Goal: Find specific page/section

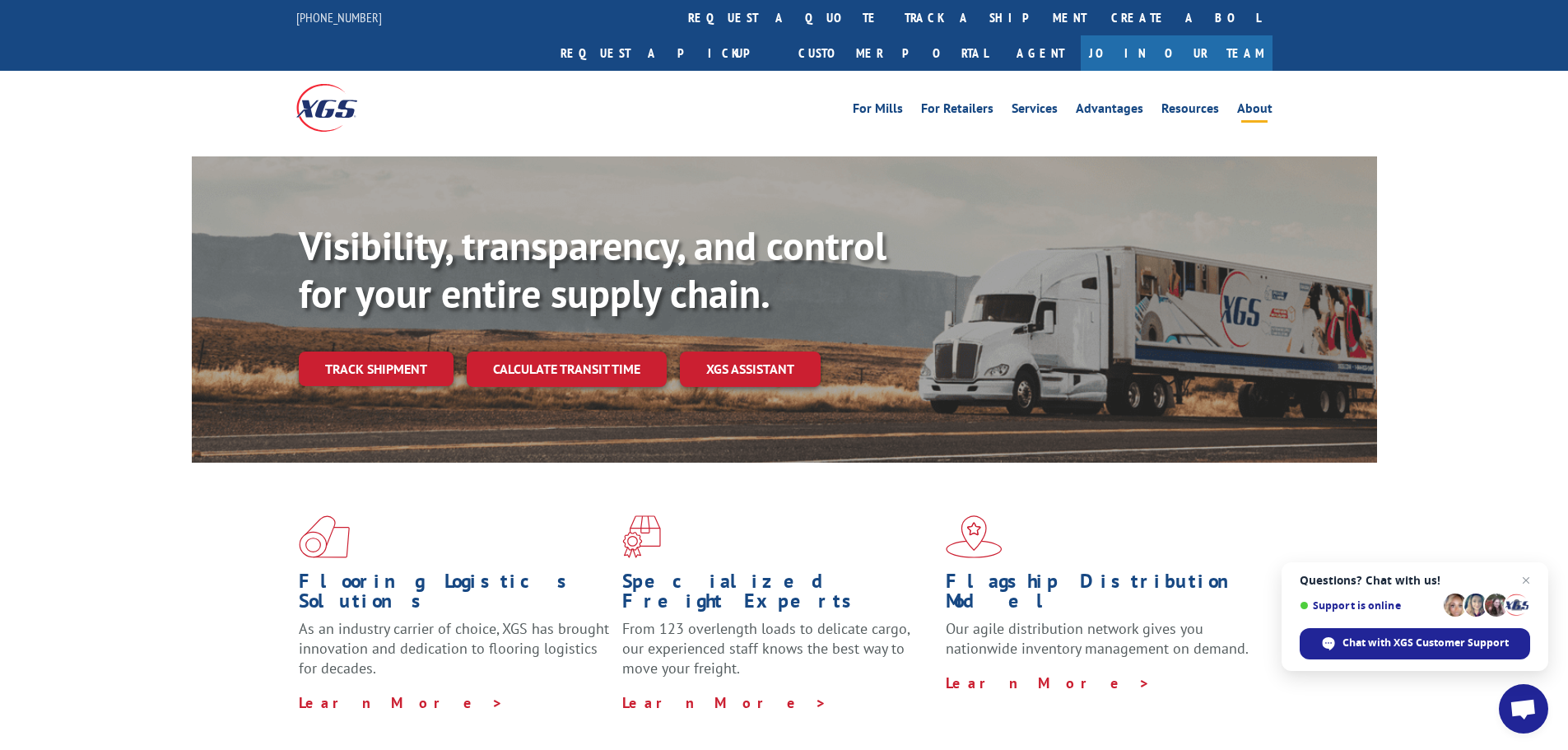
click at [1257, 102] on link "About" at bounding box center [1255, 111] width 35 height 19
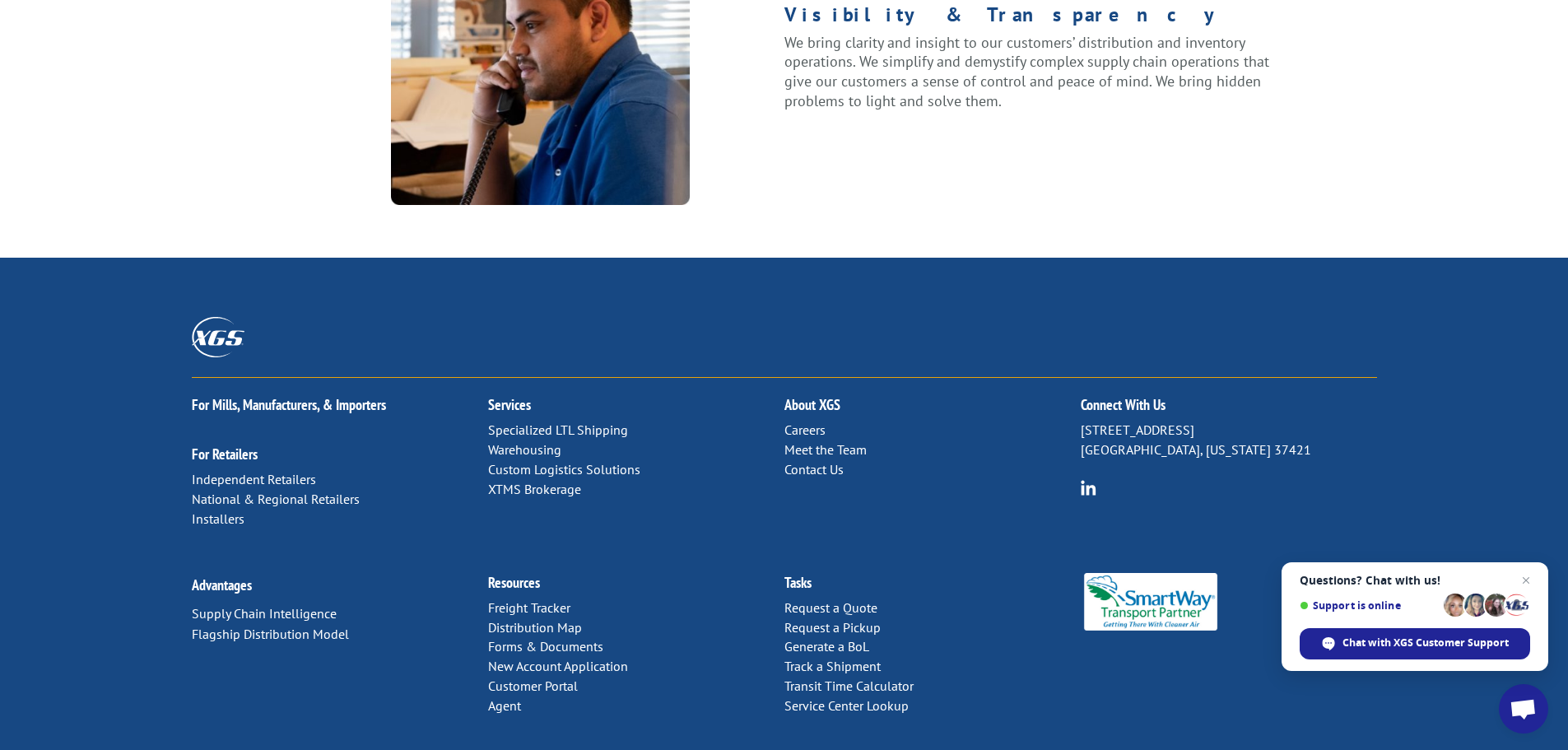
scroll to position [2120, 0]
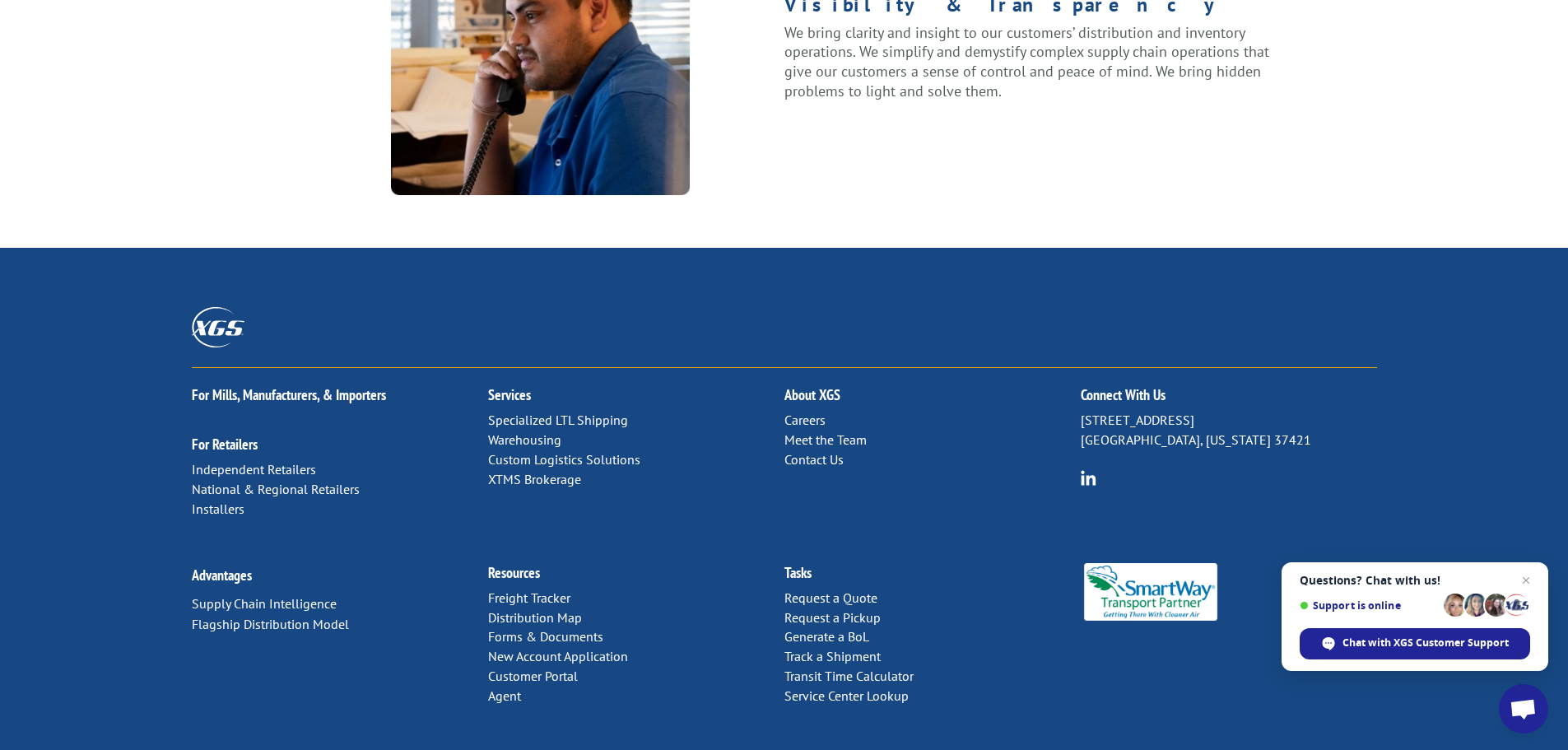
click at [813, 451] on link "Contact Us" at bounding box center [814, 460] width 59 height 17
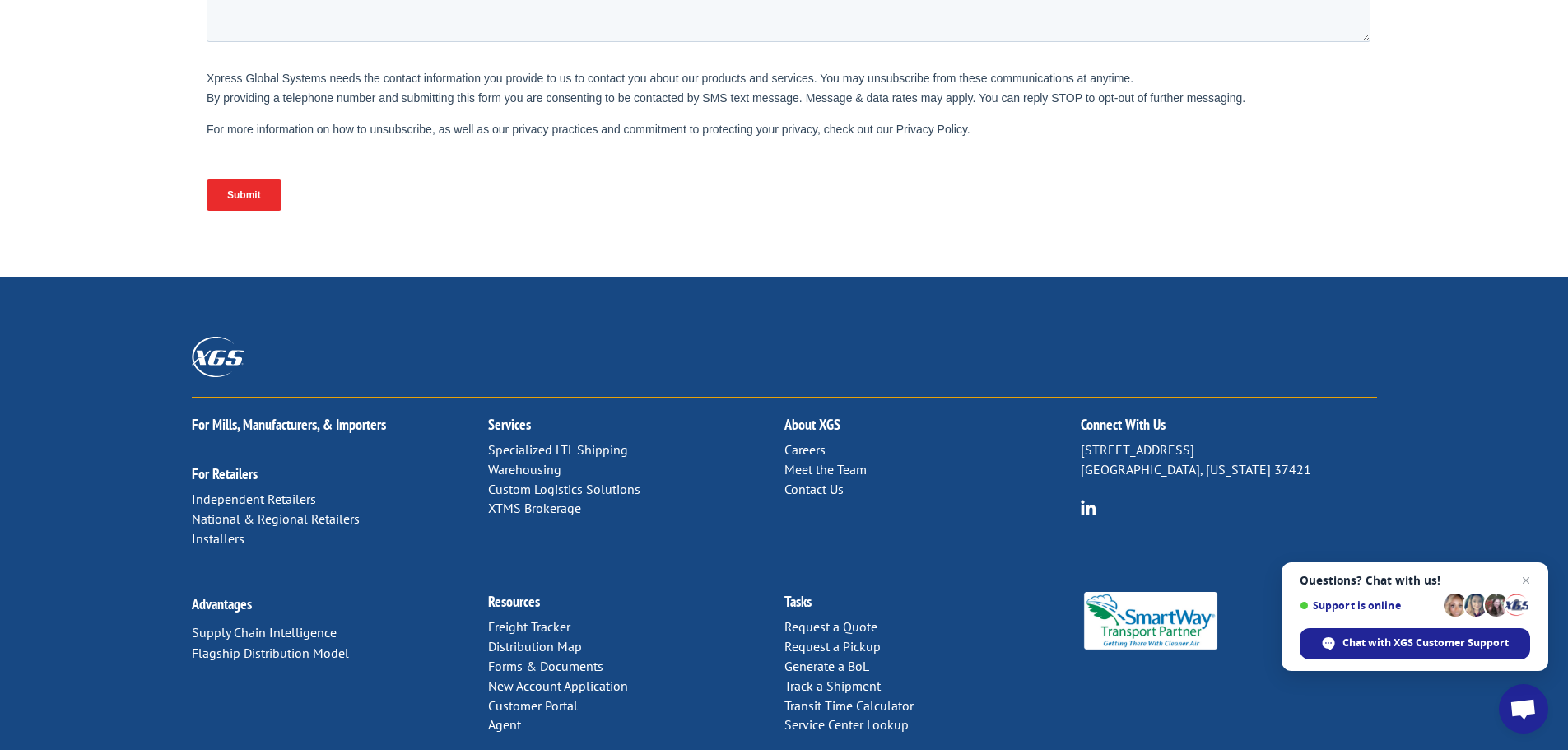
scroll to position [676, 0]
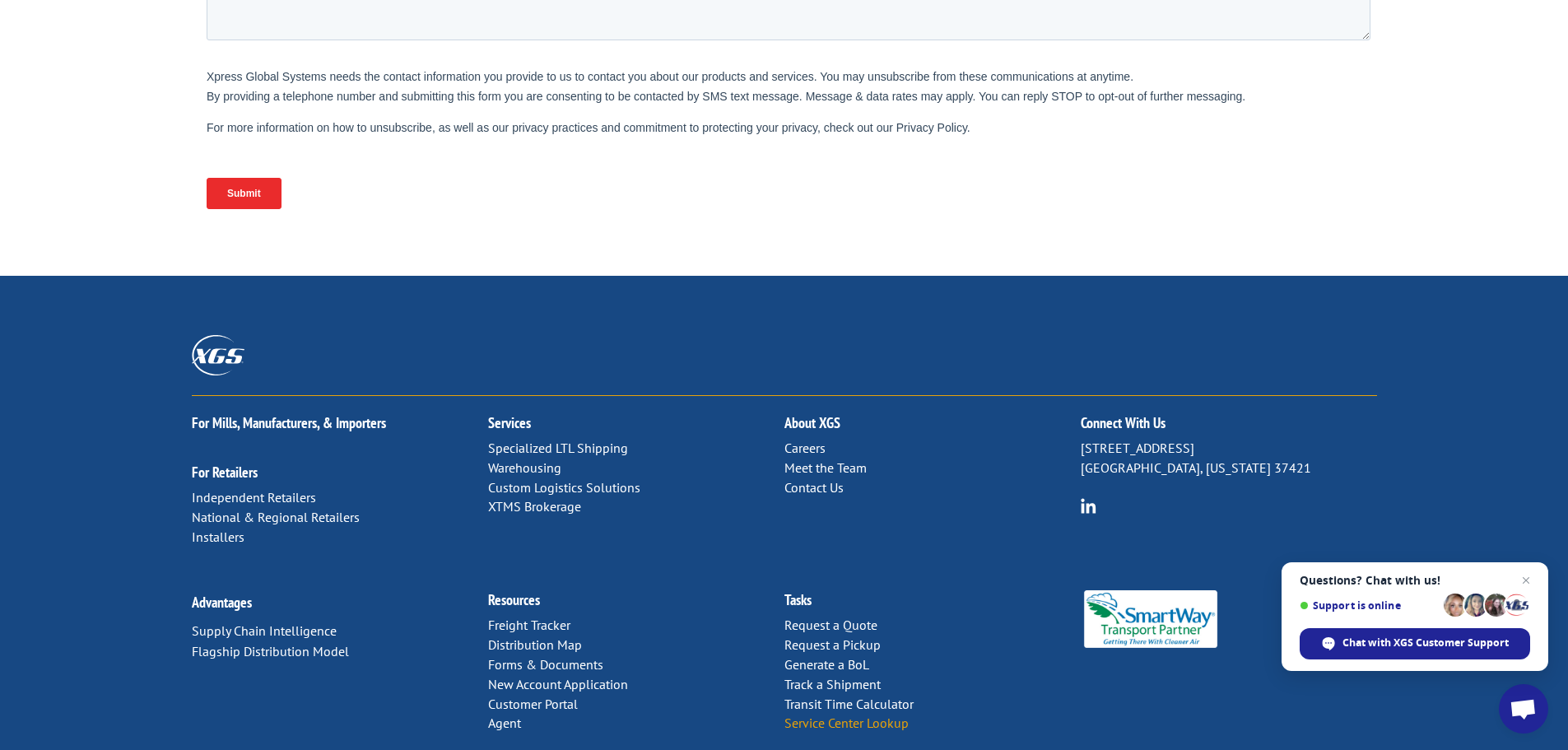
click at [878, 715] on link "Service Center Lookup" at bounding box center [847, 723] width 125 height 17
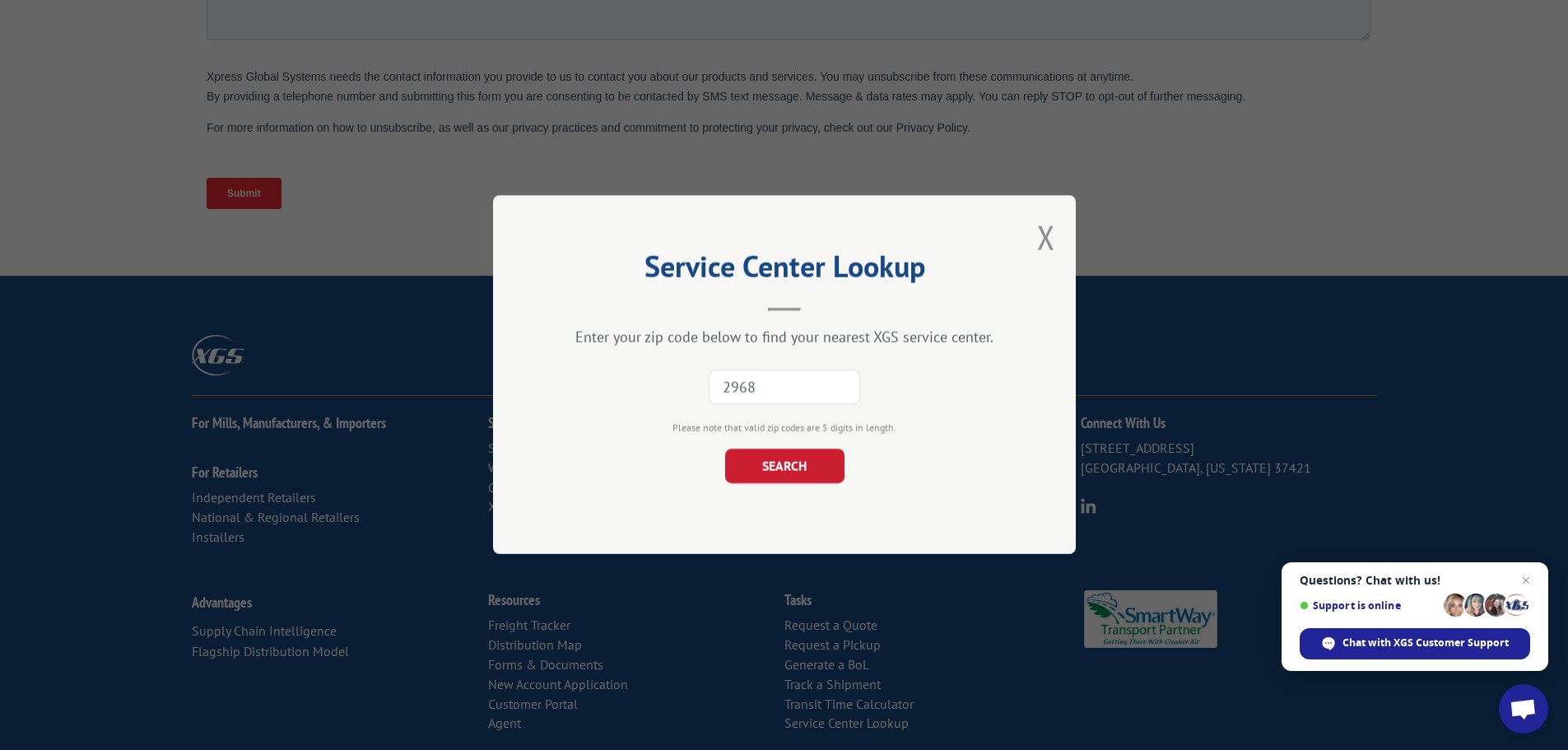
type input "29681"
click button "SEARCH" at bounding box center [784, 466] width 120 height 35
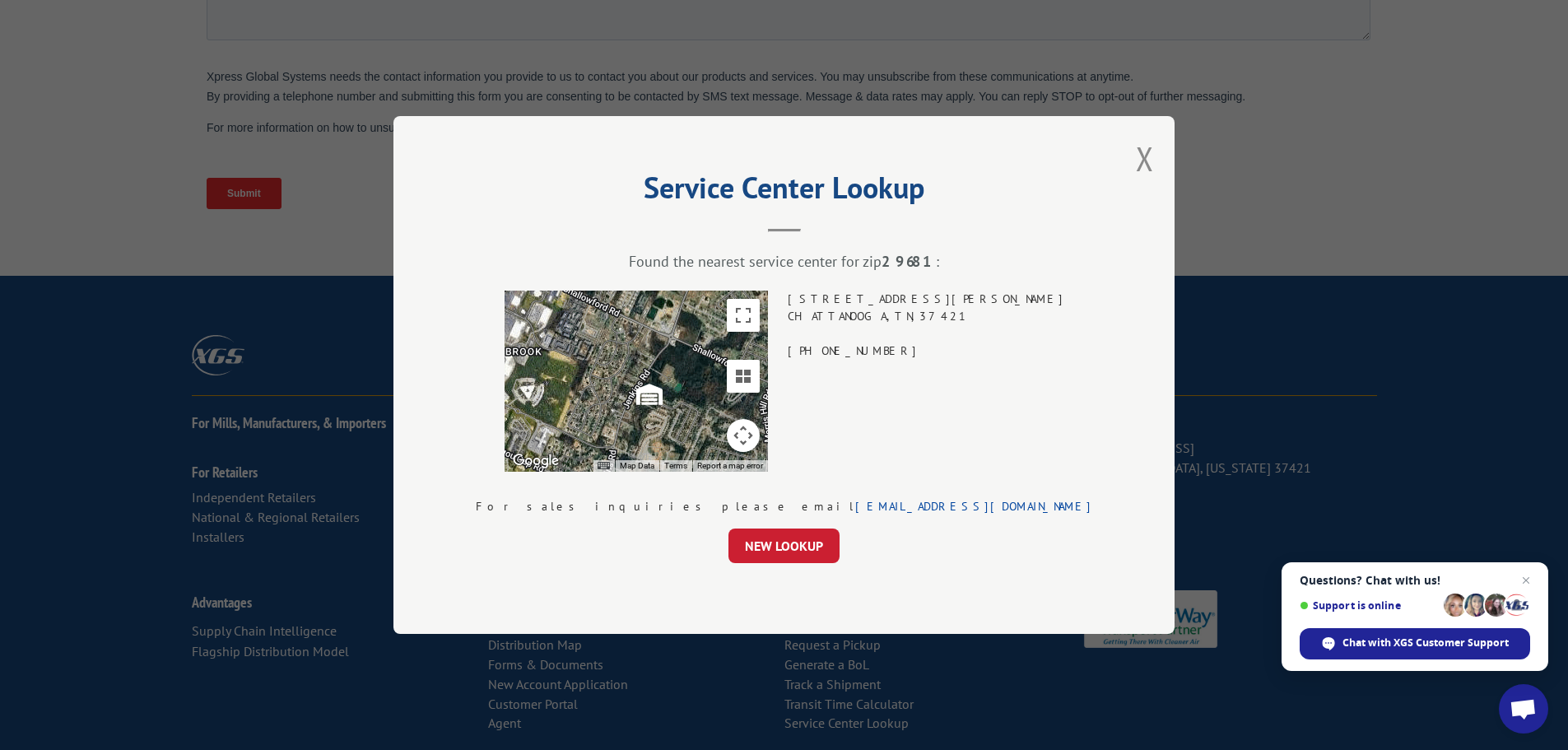
click at [1136, 150] on button "Close modal" at bounding box center [1145, 158] width 19 height 44
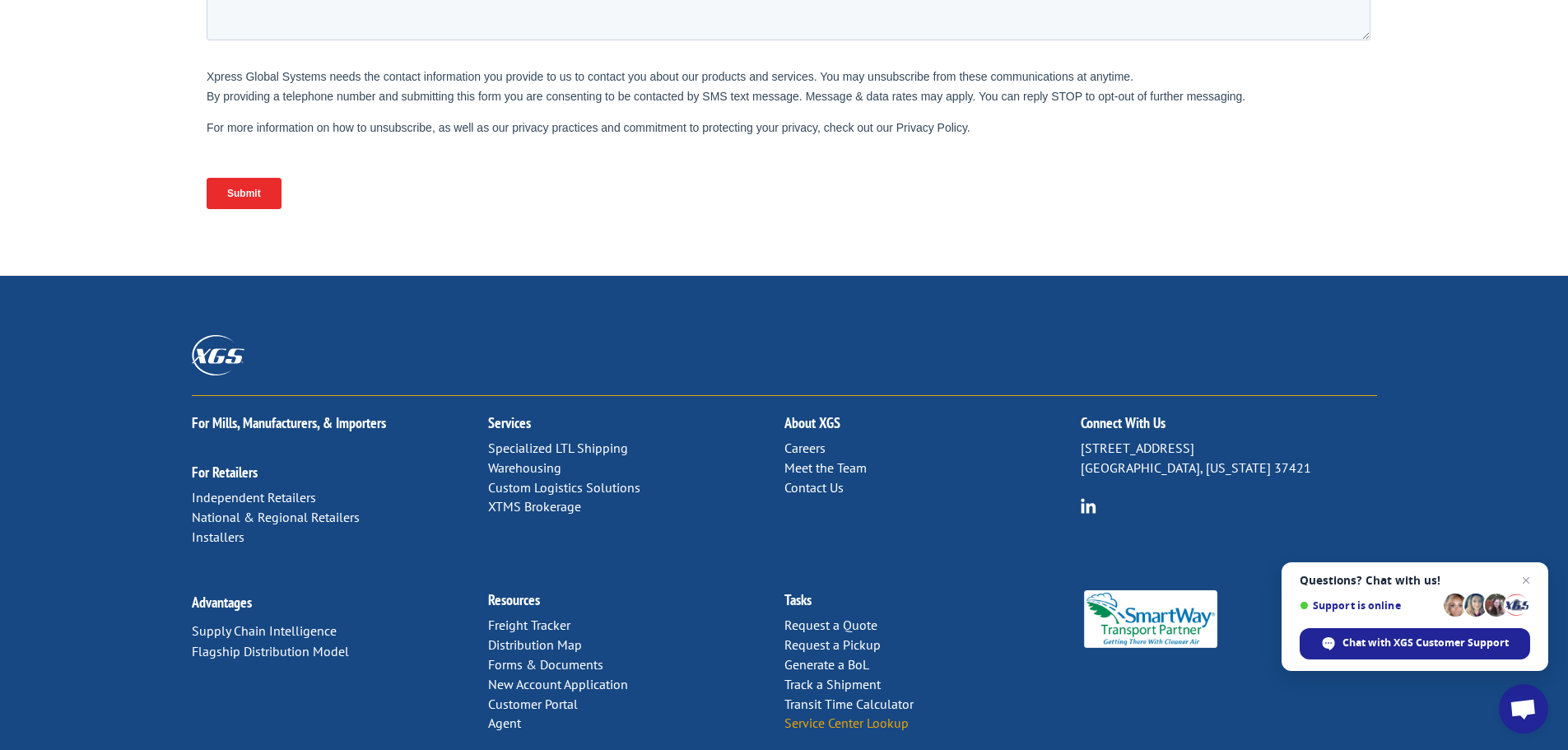
click at [846, 715] on link "Service Center Lookup" at bounding box center [847, 723] width 125 height 17
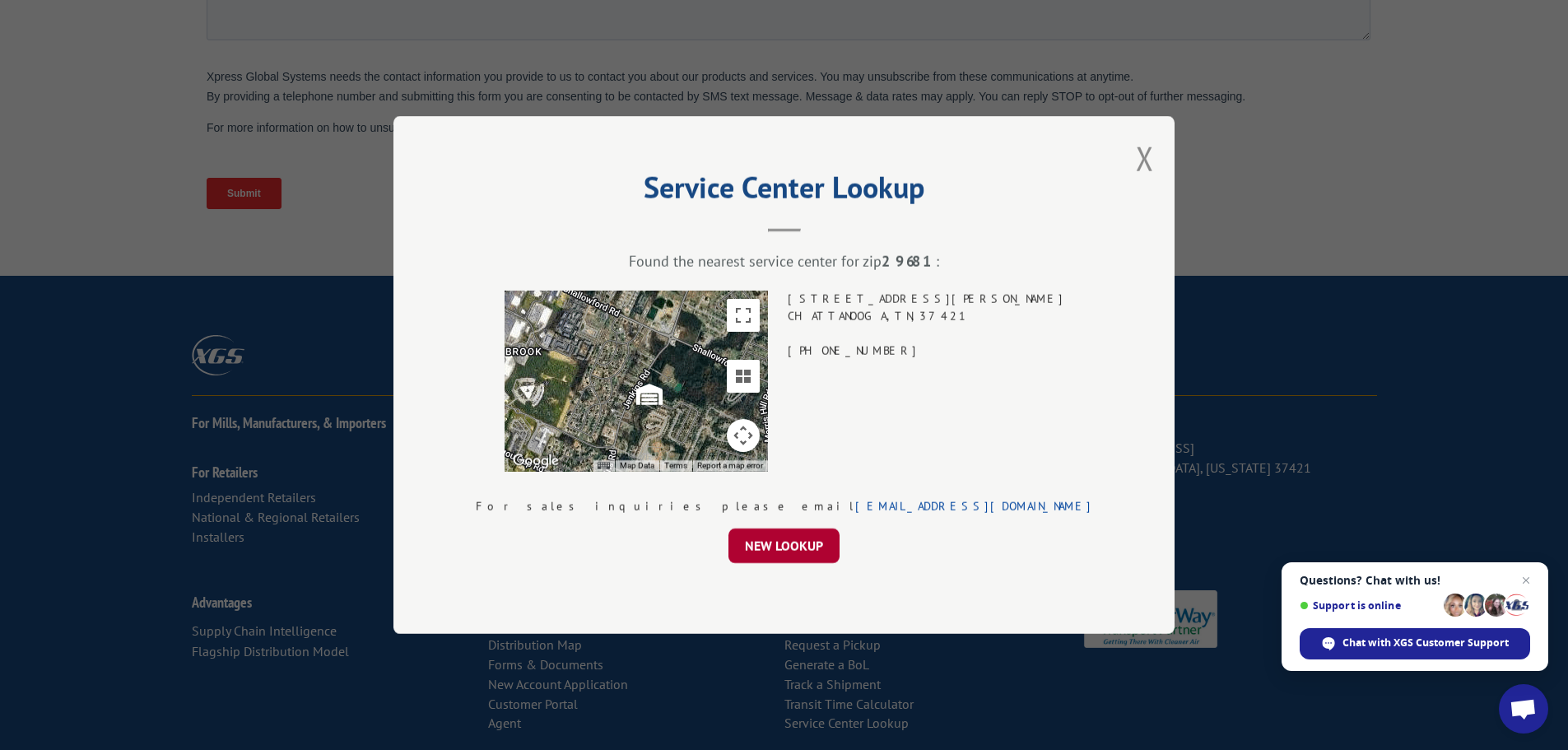
click at [775, 557] on button "NEW LOOKUP" at bounding box center [784, 545] width 111 height 35
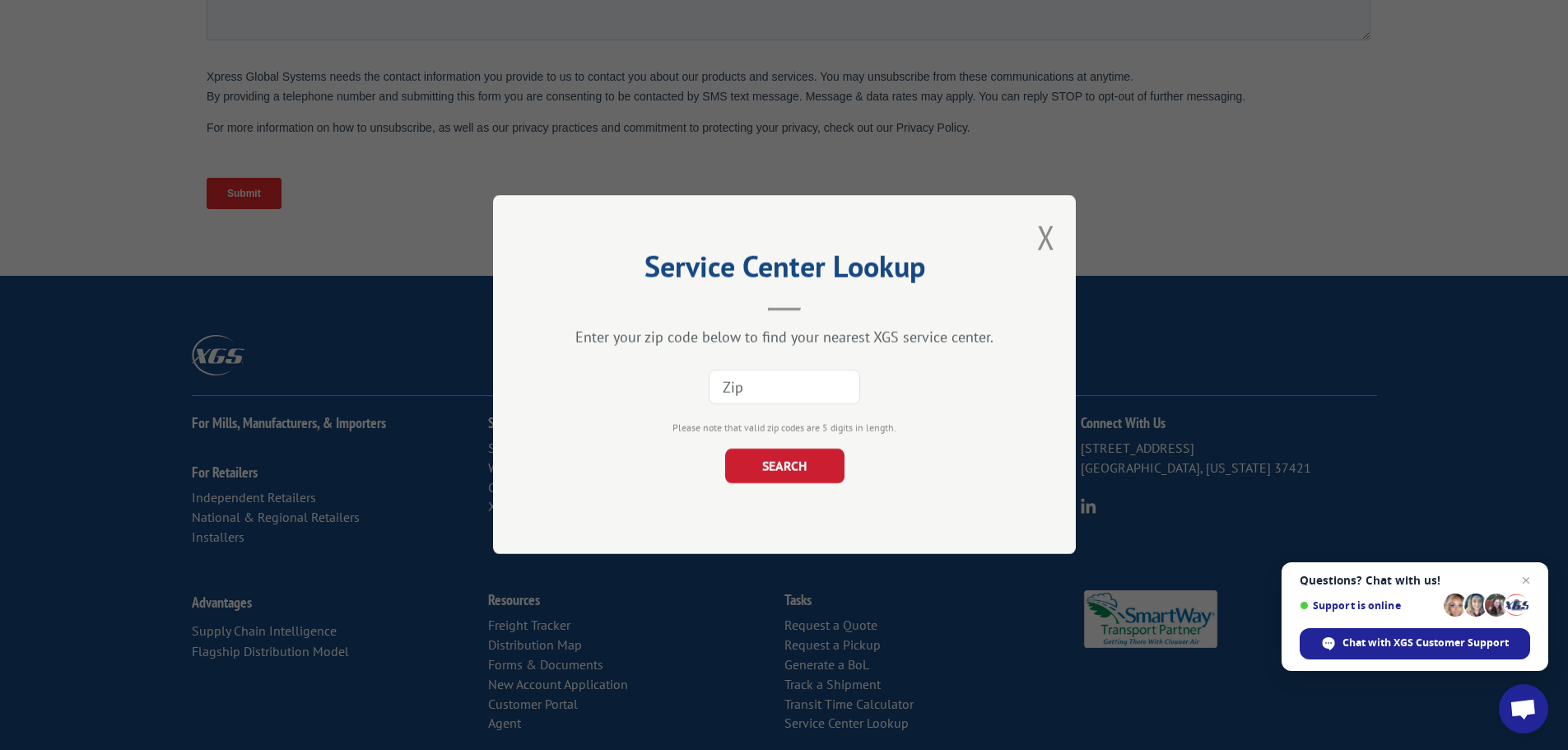
click at [789, 384] on input at bounding box center [784, 387] width 151 height 35
click at [725, 449] on button "SEARCH" at bounding box center [784, 466] width 120 height 35
type input "o"
click at [1053, 229] on div "Service Center Lookup Enter your zip code below to find your nearest XGS servic…" at bounding box center [784, 375] width 582 height 359
click at [1044, 235] on button "Close modal" at bounding box center [1046, 237] width 19 height 44
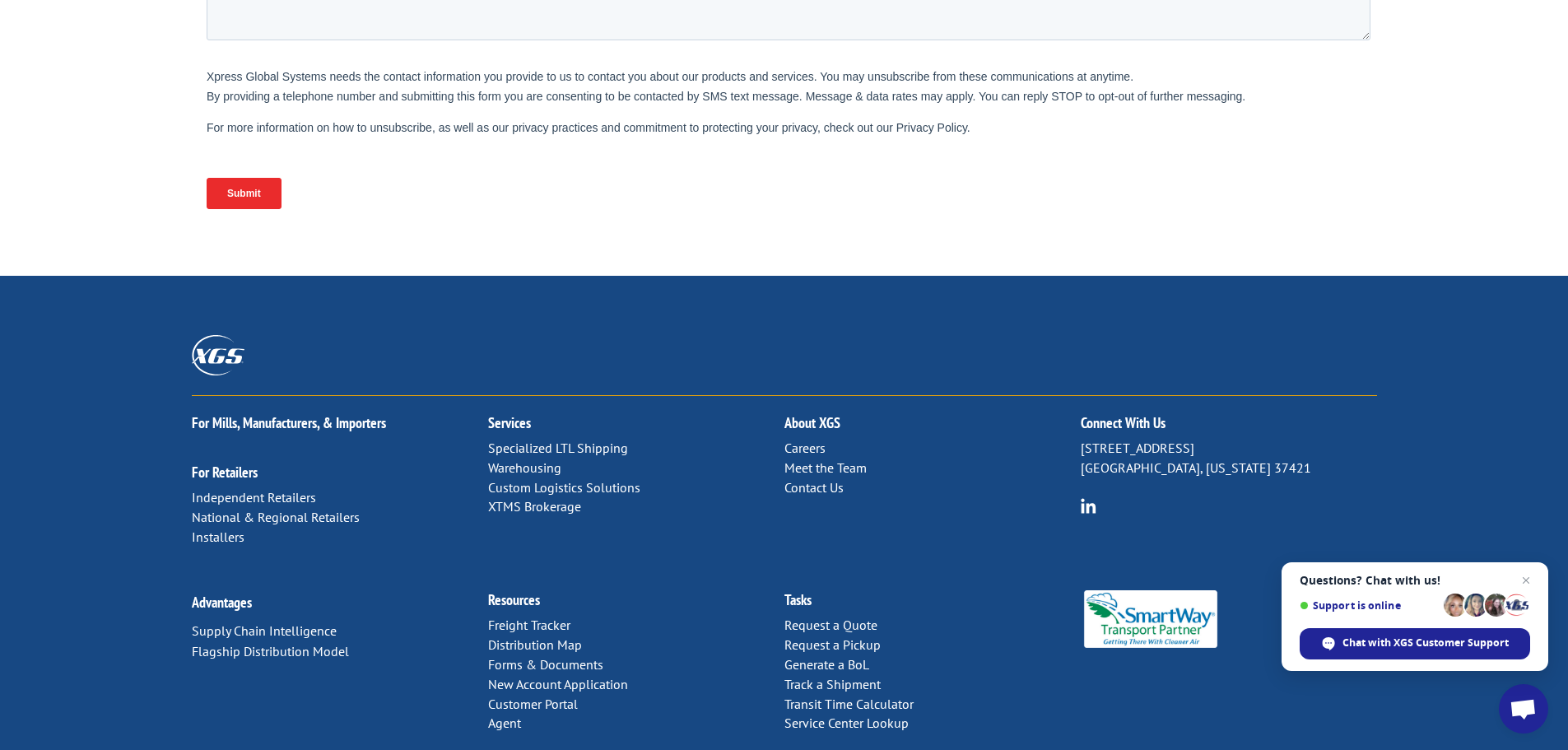
click at [505, 636] on link "Distribution Map" at bounding box center [534, 645] width 93 height 17
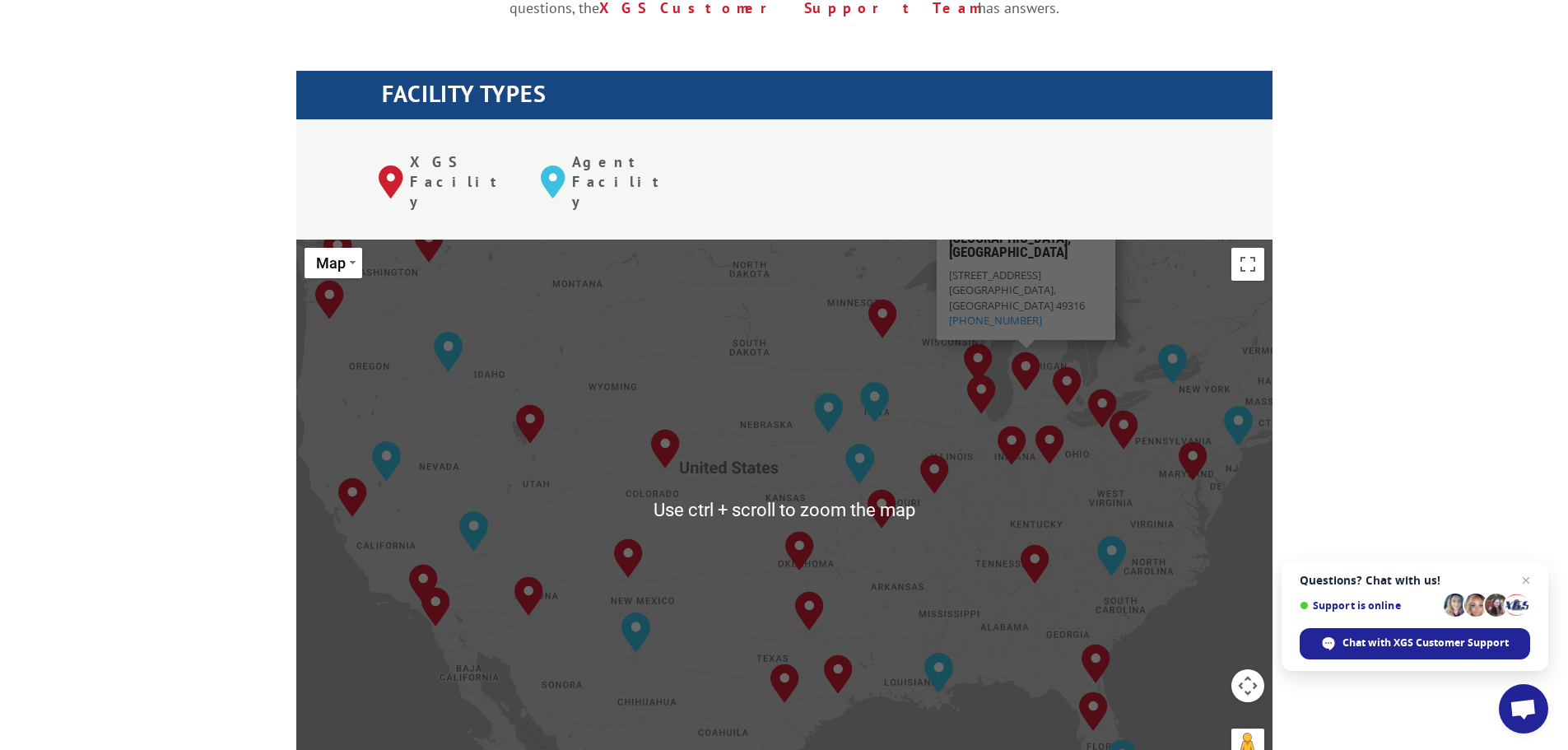
scroll to position [658, 0]
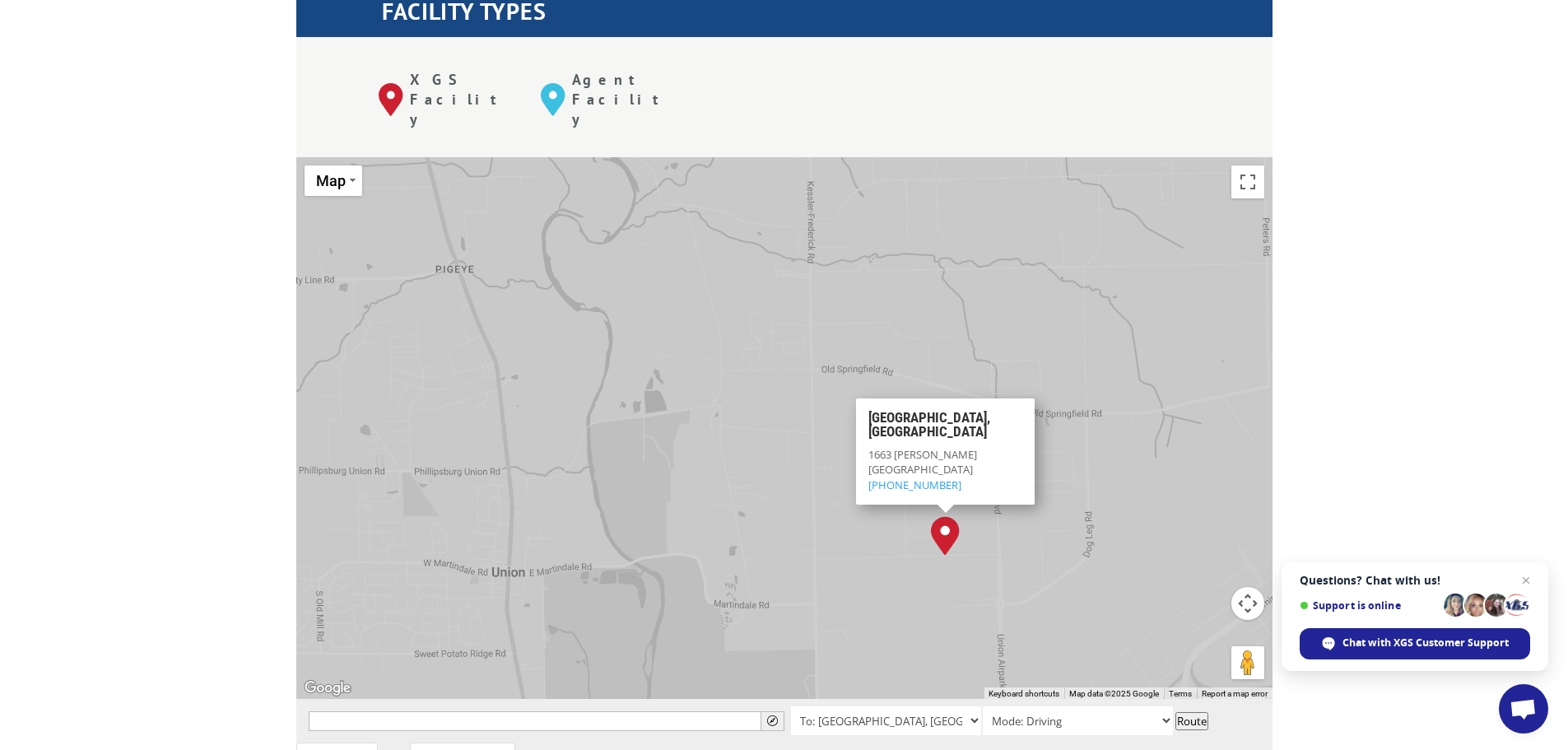
click at [946, 516] on img "Dayton, OH" at bounding box center [945, 535] width 29 height 40
